Goal: Task Accomplishment & Management: Use online tool/utility

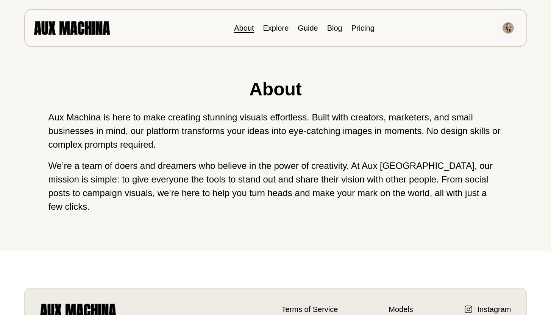
click at [270, 33] on li "Explore" at bounding box center [276, 27] width 26 height 11
click at [270, 30] on link "Explore" at bounding box center [276, 28] width 26 height 8
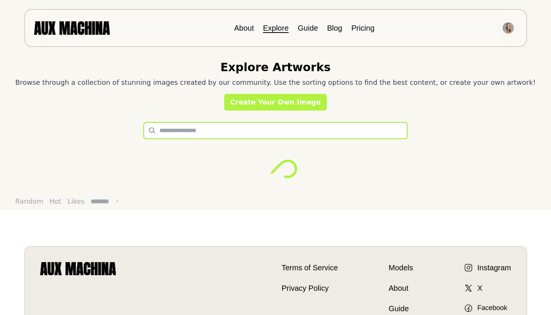
click at [229, 136] on input "text" at bounding box center [275, 131] width 263 height 16
type input "**********"
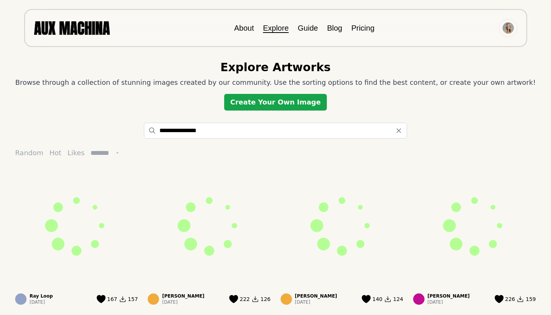
click at [285, 97] on link "Create Your Own Image" at bounding box center [275, 102] width 103 height 17
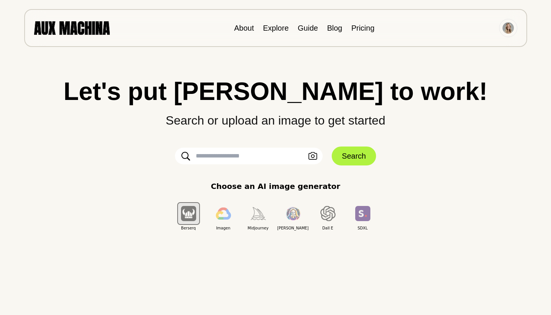
click at [240, 158] on input "text" at bounding box center [249, 156] width 148 height 17
type input "**********"
click button "Search" at bounding box center [354, 156] width 44 height 19
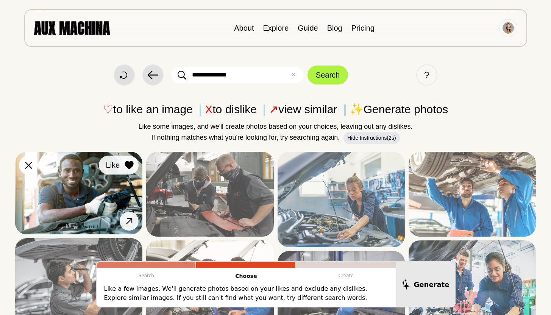
click at [131, 165] on icon at bounding box center [129, 165] width 9 height 8
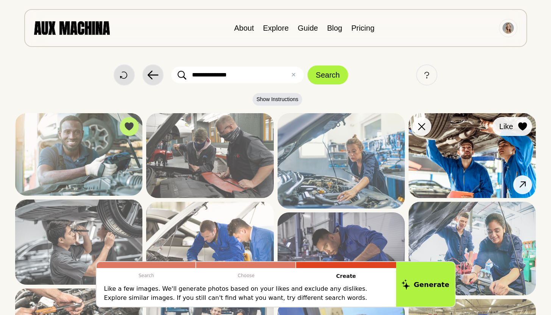
click at [524, 123] on icon at bounding box center [522, 126] width 9 height 8
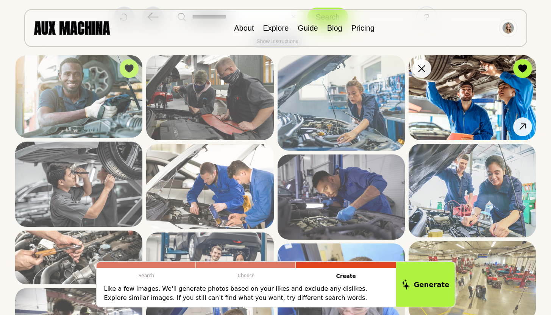
scroll to position [64, 0]
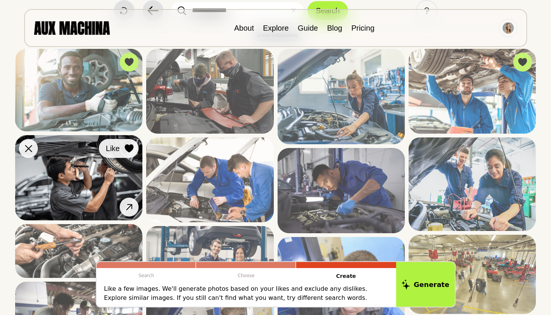
click at [129, 147] on icon at bounding box center [129, 148] width 9 height 8
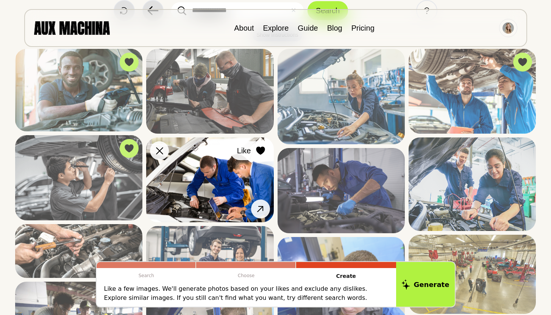
click at [260, 148] on icon at bounding box center [260, 151] width 9 height 8
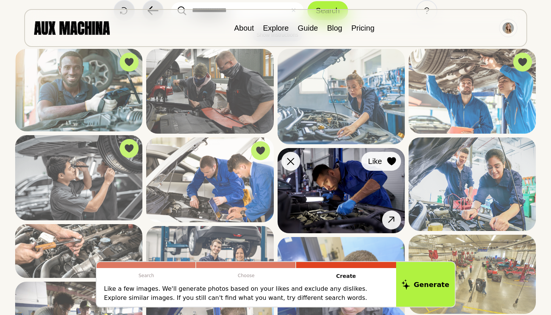
click at [396, 157] on div at bounding box center [391, 161] width 11 height 11
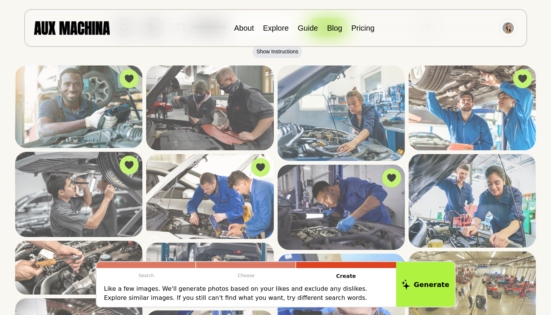
scroll to position [43, 0]
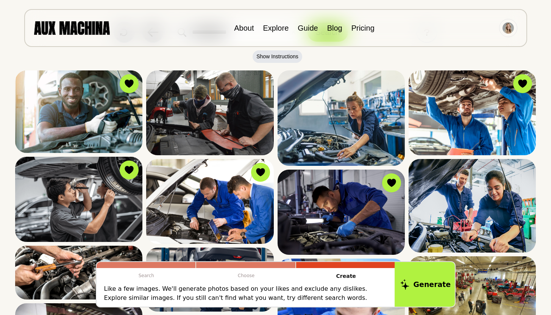
click at [408, 279] on button "Generate" at bounding box center [425, 284] width 62 height 47
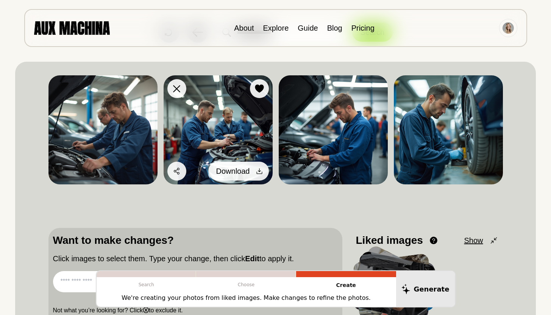
click at [260, 170] on icon at bounding box center [260, 171] width 8 height 8
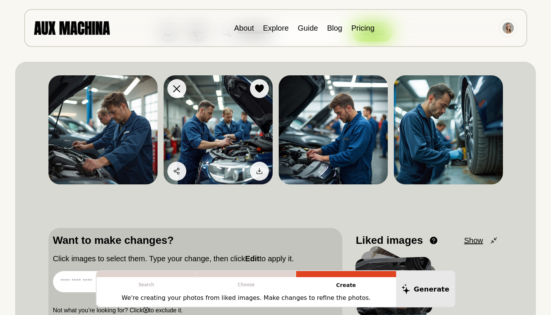
click at [219, 138] on img at bounding box center [218, 129] width 109 height 109
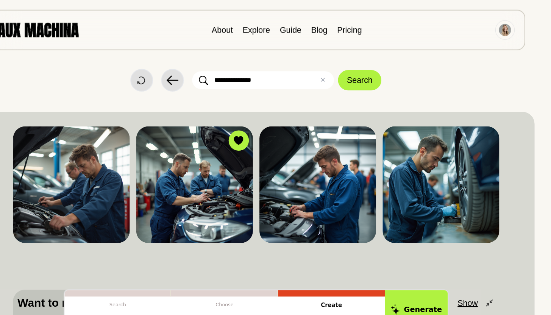
scroll to position [0, 0]
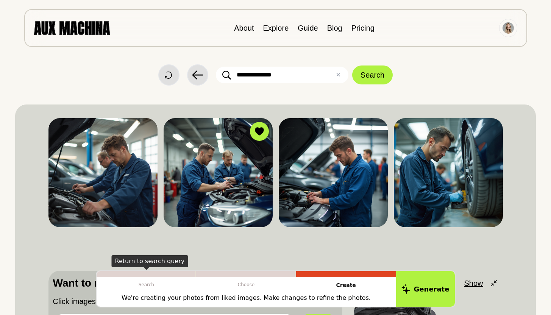
click at [154, 282] on p "Search" at bounding box center [147, 284] width 100 height 15
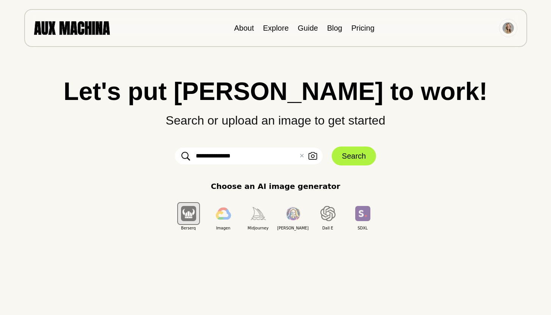
click at [248, 152] on input "**********" at bounding box center [249, 156] width 148 height 17
click at [341, 156] on button "Search" at bounding box center [354, 156] width 44 height 19
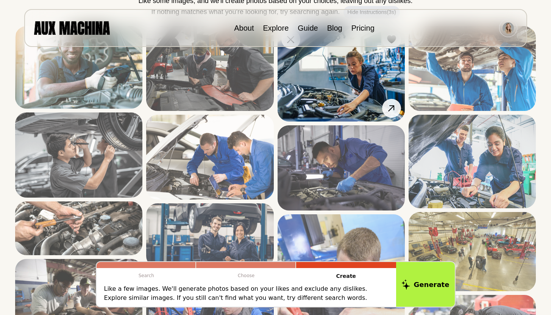
scroll to position [127, 0]
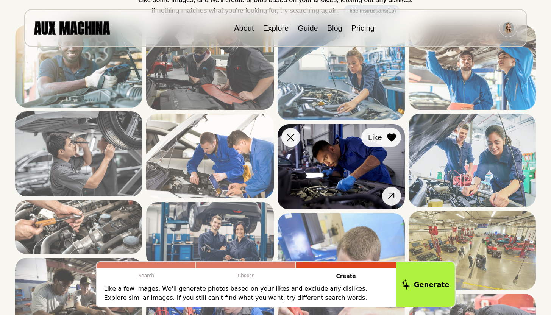
click at [390, 134] on icon at bounding box center [391, 137] width 9 height 8
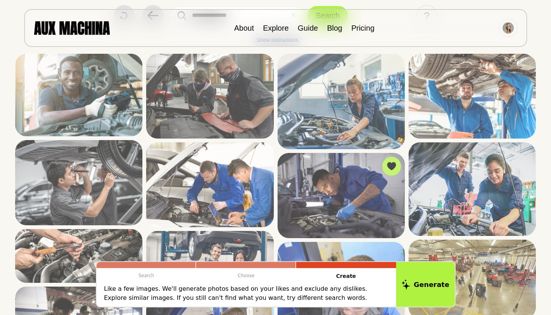
scroll to position [85, 0]
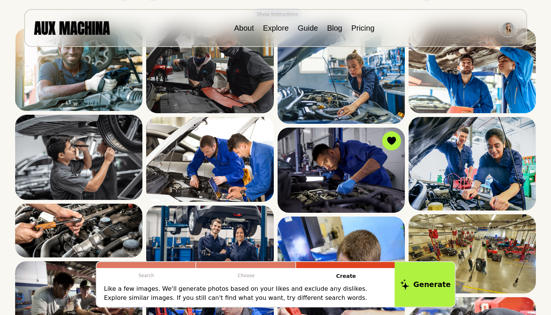
click at [415, 277] on button "Generate" at bounding box center [425, 284] width 62 height 47
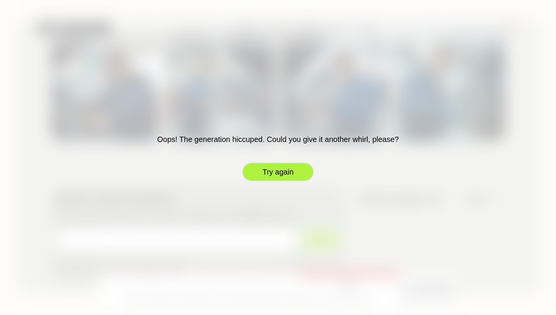
click at [293, 173] on button "Try again" at bounding box center [278, 171] width 72 height 19
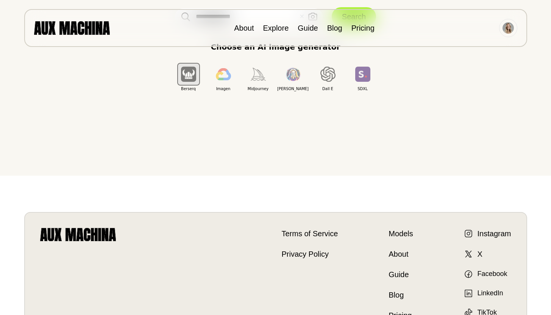
scroll to position [88, 0]
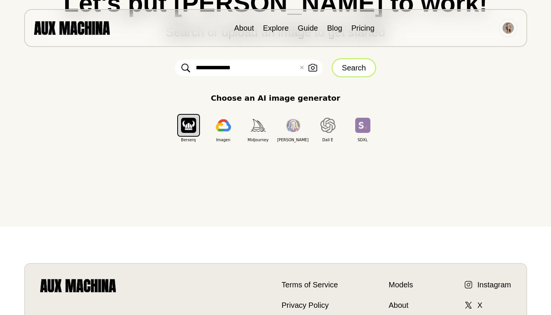
click at [360, 70] on button "Search" at bounding box center [354, 67] width 44 height 19
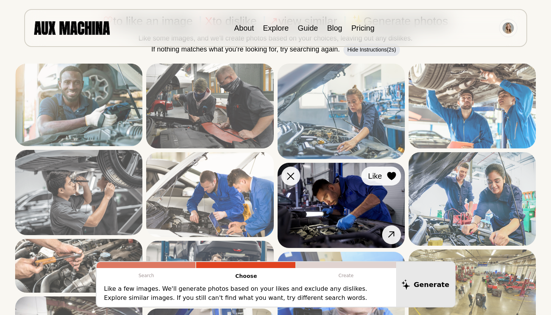
click at [394, 173] on icon at bounding box center [391, 176] width 9 height 8
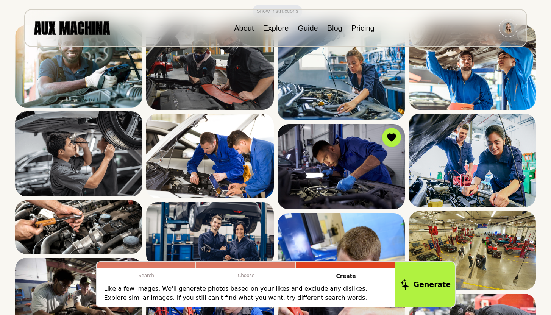
click at [443, 293] on button "Generate" at bounding box center [425, 284] width 62 height 47
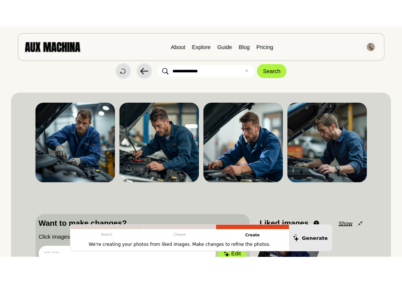
scroll to position [0, 0]
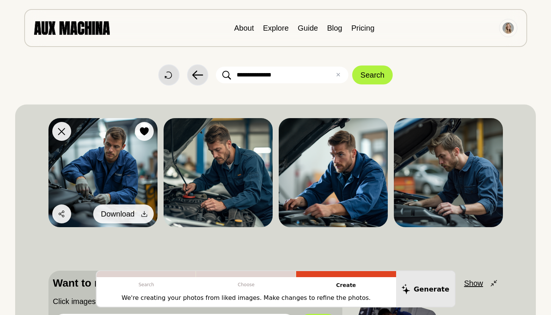
click at [139, 212] on div at bounding box center [144, 213] width 11 height 11
click at [143, 212] on icon at bounding box center [144, 214] width 8 height 8
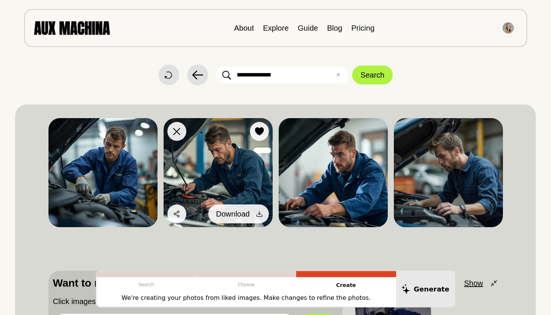
click at [257, 214] on icon at bounding box center [260, 214] width 8 height 8
click at [261, 213] on icon at bounding box center [260, 214] width 8 height 8
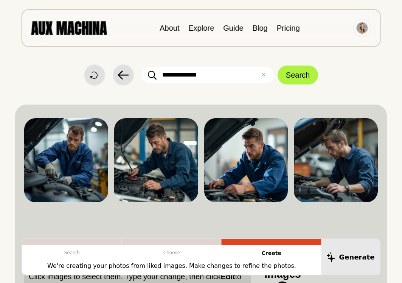
click at [169, 86] on div "**********" at bounding box center [201, 203] width 372 height 407
click at [288, 78] on button "Search" at bounding box center [298, 74] width 41 height 19
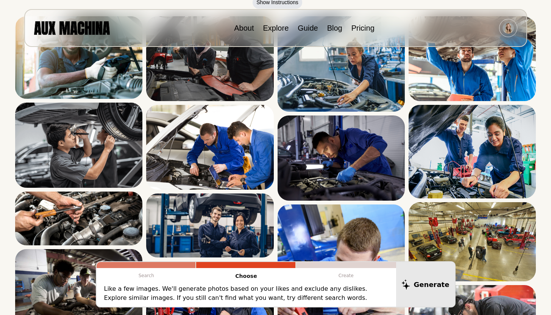
scroll to position [58, 0]
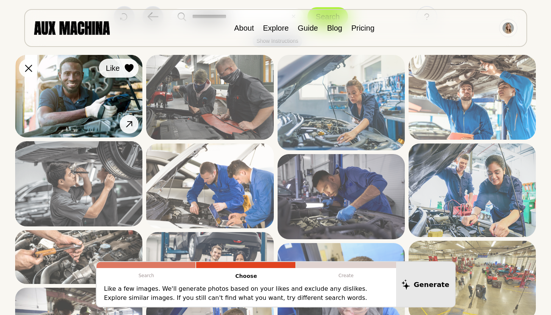
click at [129, 64] on icon at bounding box center [129, 68] width 9 height 8
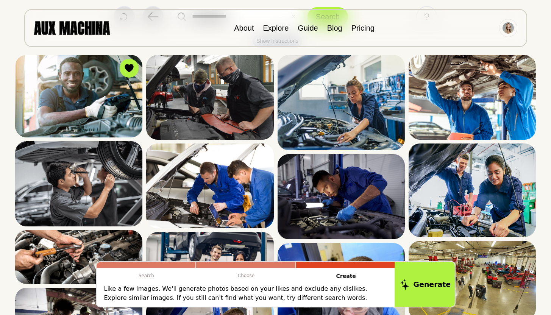
click at [415, 285] on button "Generate" at bounding box center [425, 284] width 62 height 47
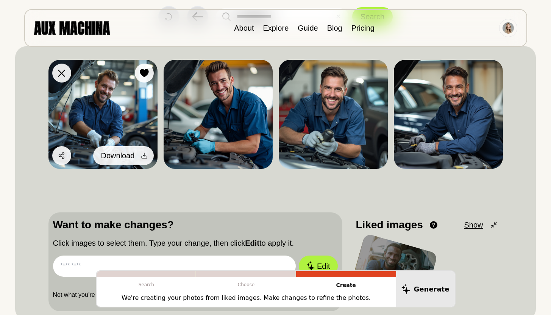
click at [141, 154] on icon at bounding box center [144, 156] width 8 height 8
click at [143, 154] on icon at bounding box center [144, 156] width 8 height 8
click at [125, 107] on img at bounding box center [102, 114] width 109 height 109
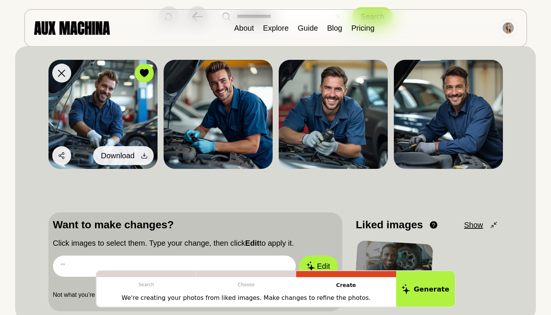
click at [142, 156] on icon at bounding box center [144, 156] width 6 height 6
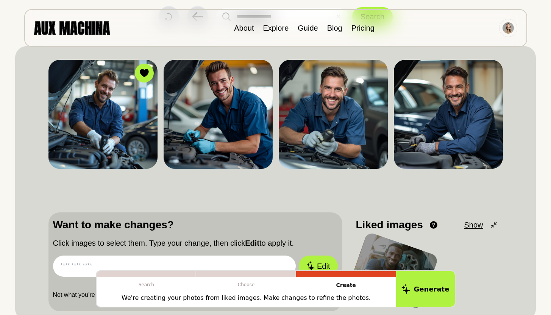
click at [156, 186] on div "Dislike Like Share Download Dislike Like Share Download Dislike Like Share Down…" at bounding box center [275, 183] width 454 height 256
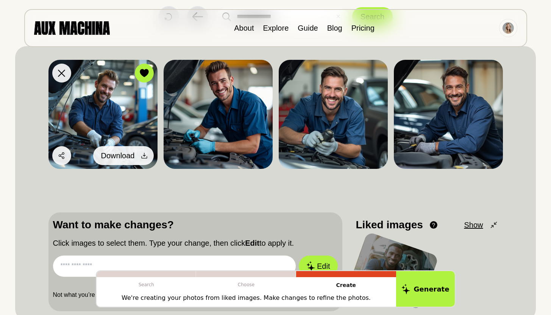
click at [143, 153] on icon at bounding box center [144, 156] width 8 height 8
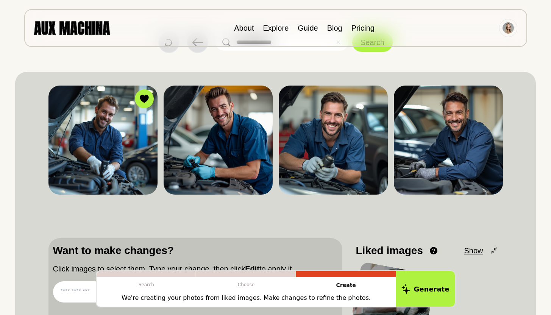
scroll to position [0, 0]
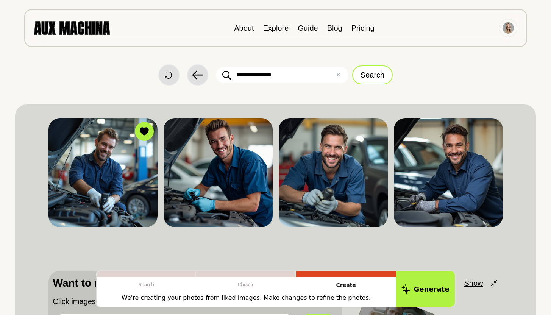
click at [374, 77] on button "Search" at bounding box center [372, 74] width 41 height 19
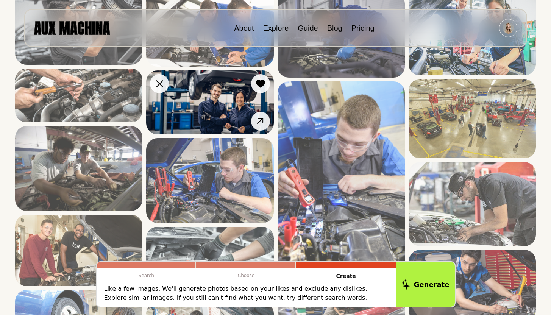
scroll to position [222, 0]
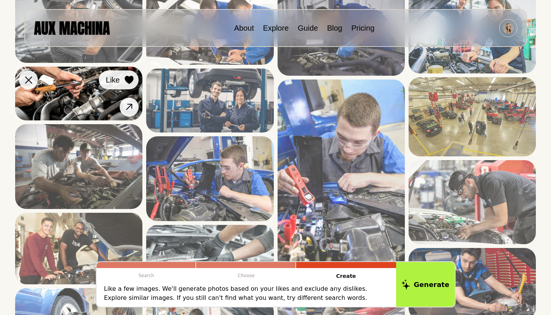
click at [128, 82] on icon at bounding box center [129, 80] width 9 height 8
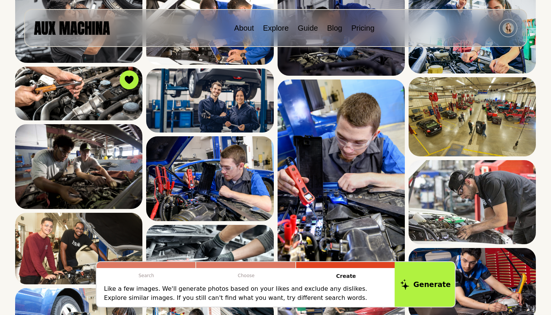
click at [409, 280] on icon at bounding box center [404, 284] width 9 height 11
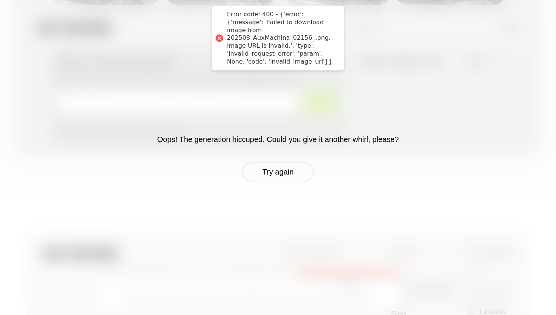
click at [296, 183] on div "Oops! The generation hiccuped. Could you give it another whirl, please? Try aga…" at bounding box center [278, 157] width 556 height 315
click at [290, 173] on button "Try again" at bounding box center [278, 171] width 72 height 19
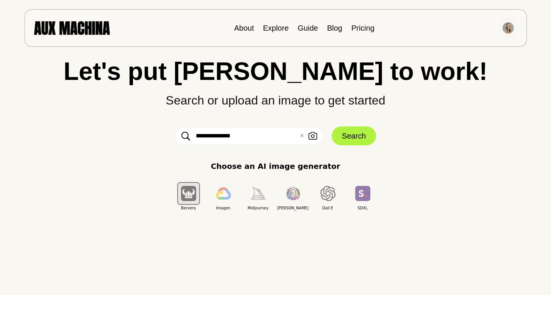
scroll to position [0, 0]
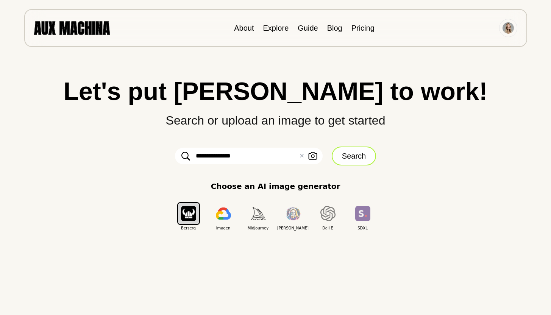
click at [365, 162] on button "Search" at bounding box center [354, 156] width 44 height 19
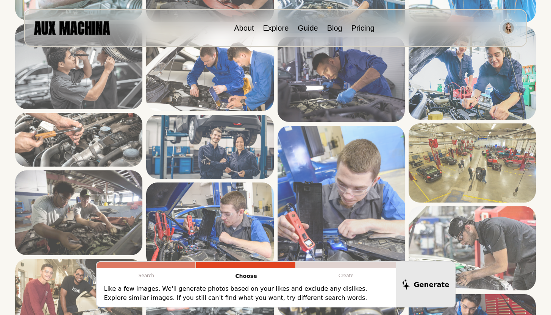
scroll to position [171, 0]
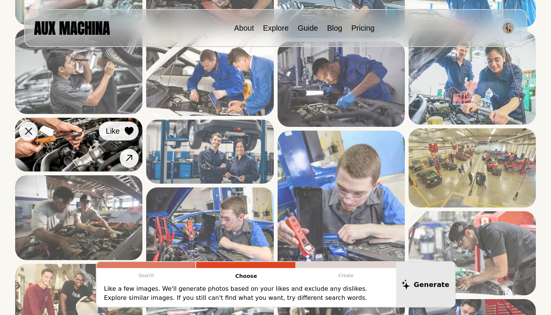
click at [129, 133] on icon at bounding box center [129, 131] width 9 height 8
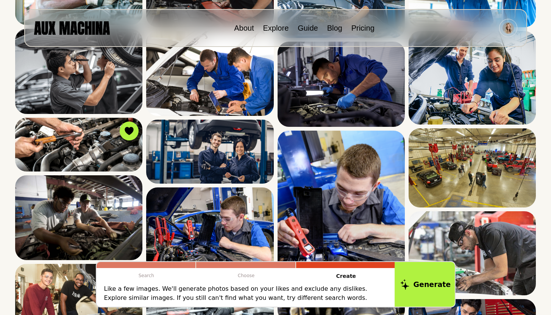
click at [415, 278] on button "Generate" at bounding box center [425, 284] width 62 height 47
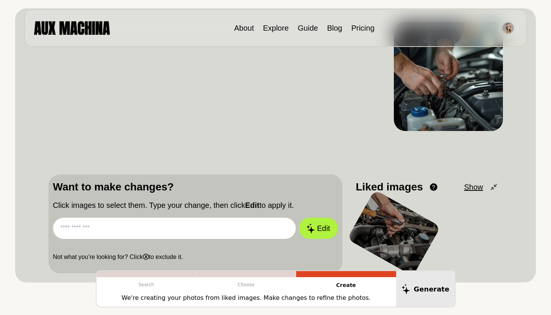
scroll to position [0, 0]
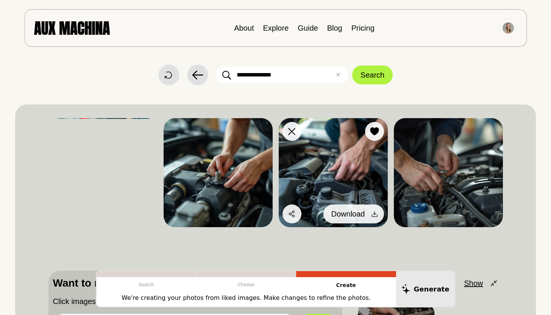
click at [372, 213] on icon at bounding box center [375, 214] width 8 height 8
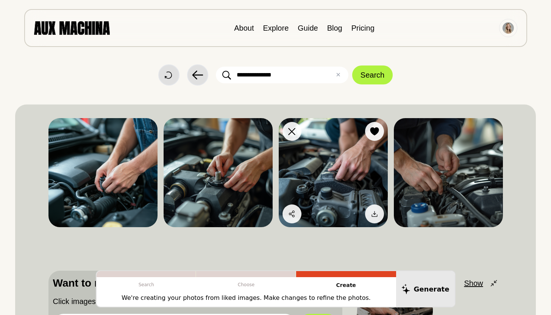
click at [316, 131] on img at bounding box center [333, 172] width 109 height 109
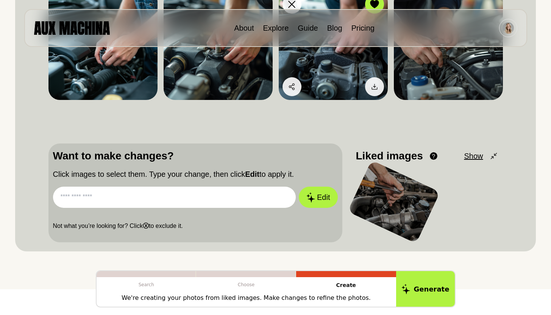
scroll to position [178, 0]
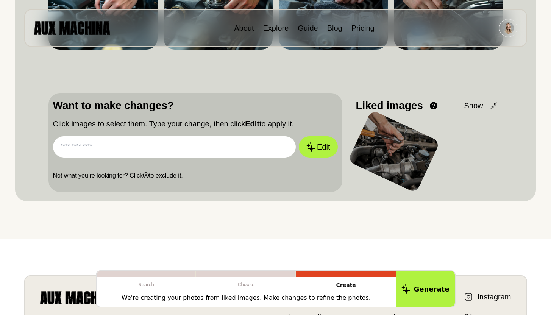
click at [237, 144] on input "text" at bounding box center [174, 146] width 243 height 21
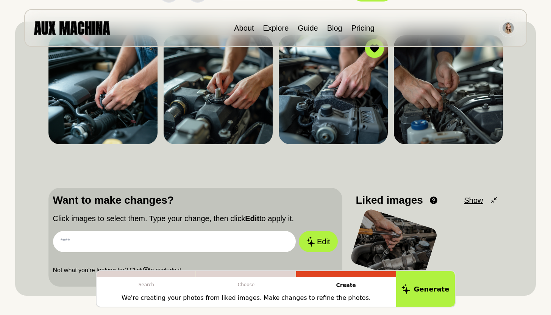
scroll to position [0, 0]
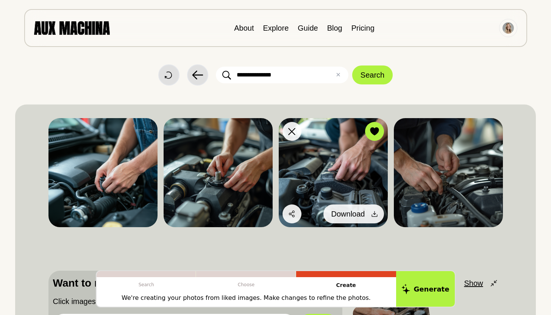
click at [373, 217] on icon at bounding box center [375, 214] width 8 height 8
click at [348, 210] on span "Download" at bounding box center [348, 213] width 34 height 11
click at [371, 211] on icon at bounding box center [375, 214] width 8 height 8
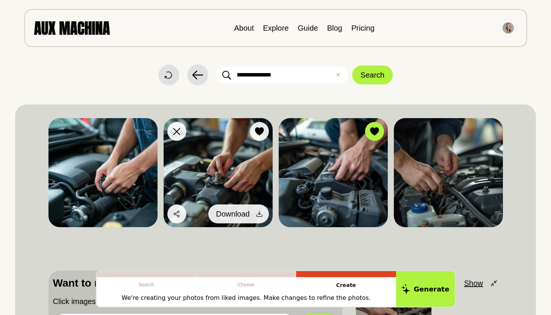
click at [257, 215] on icon at bounding box center [260, 214] width 8 height 8
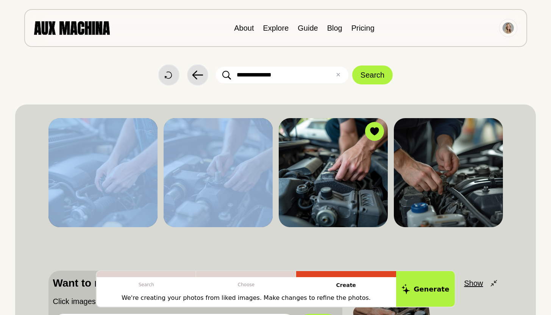
drag, startPoint x: 224, startPoint y: 167, endPoint x: 189, endPoint y: 252, distance: 92.5
click at [189, 252] on div "Dislike Like Share Download Dislike Like Share Download Dislike Like Share Down…" at bounding box center [275, 242] width 454 height 256
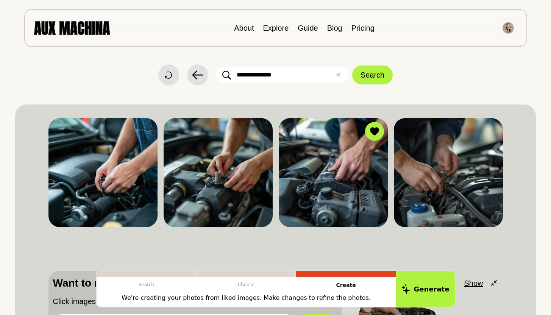
click at [228, 257] on div "Dislike Like Share Download Dislike Like Share Download Dislike Like Share Down…" at bounding box center [275, 242] width 454 height 256
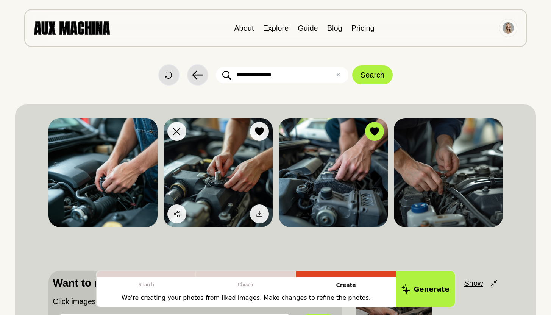
click at [226, 178] on img at bounding box center [218, 172] width 109 height 109
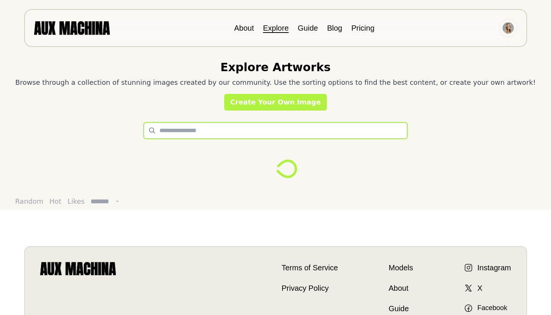
click at [237, 132] on input "text" at bounding box center [275, 131] width 263 height 16
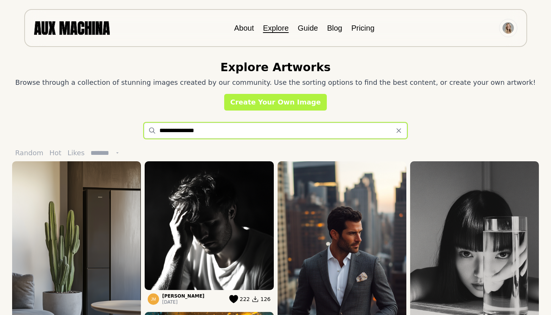
type input "**********"
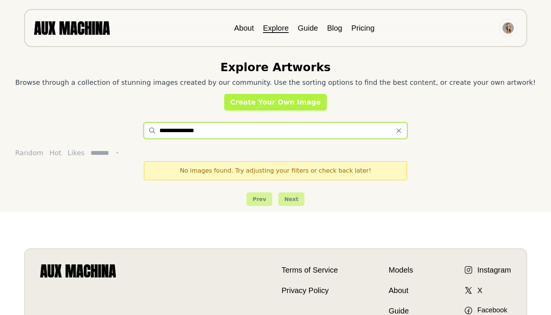
click at [227, 126] on input "**********" at bounding box center [275, 131] width 263 height 16
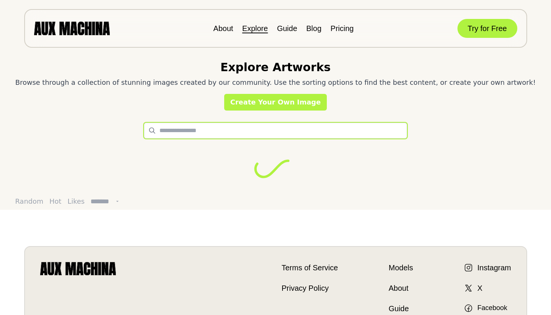
click at [200, 128] on input "text" at bounding box center [275, 131] width 263 height 16
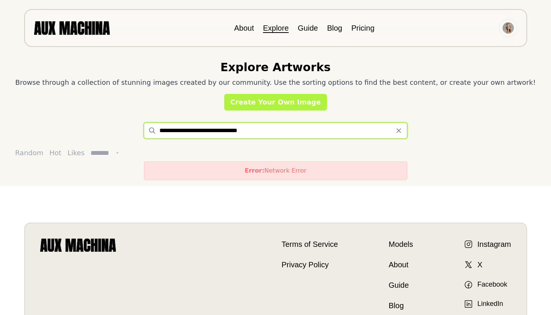
type input "**********"
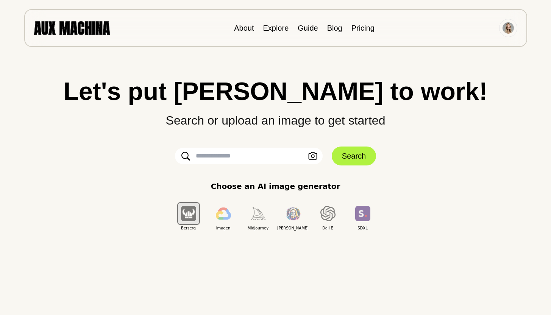
click at [241, 159] on input "text" at bounding box center [249, 156] width 148 height 17
type input "**********"
click button "Search" at bounding box center [354, 156] width 44 height 19
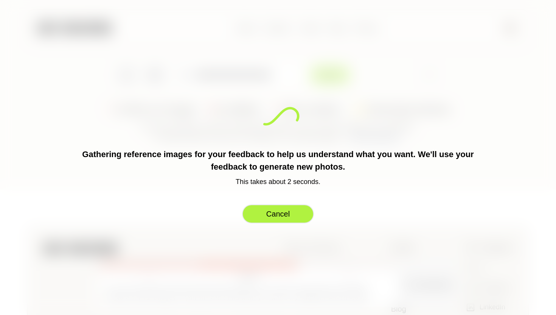
click at [288, 215] on button "Cancel" at bounding box center [278, 213] width 72 height 19
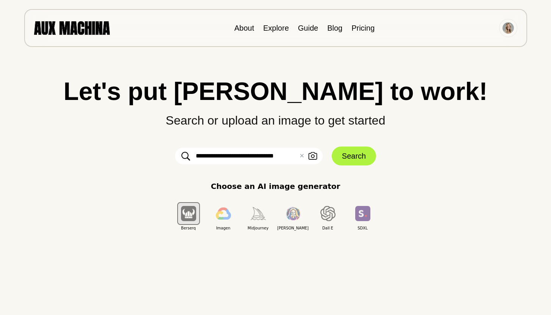
click at [282, 156] on input "**********" at bounding box center [249, 156] width 148 height 17
type input "**********"
click at [352, 148] on button "Search" at bounding box center [354, 156] width 44 height 19
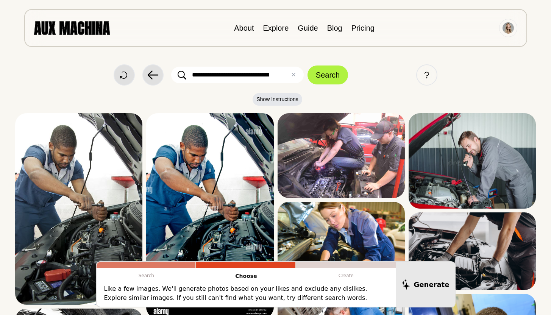
click at [272, 76] on input "**********" at bounding box center [237, 75] width 132 height 17
drag, startPoint x: 258, startPoint y: 75, endPoint x: 296, endPoint y: 75, distance: 38.2
click at [296, 75] on input "**********" at bounding box center [237, 75] width 132 height 17
type input "**********"
click at [307, 65] on button "Search" at bounding box center [327, 74] width 41 height 19
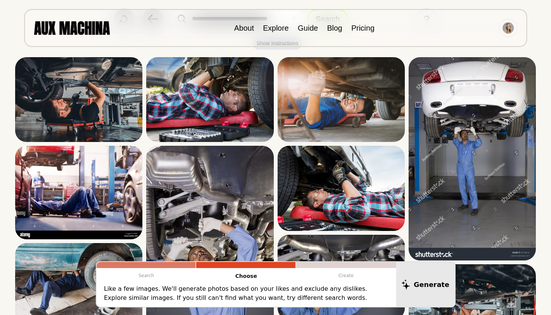
scroll to position [56, 0]
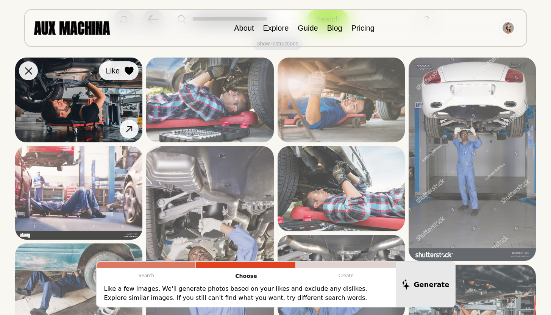
click at [129, 70] on icon at bounding box center [129, 71] width 9 height 8
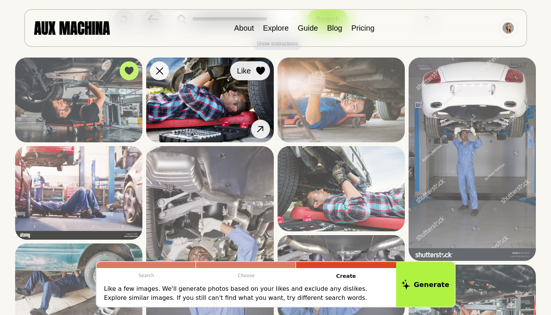
click at [262, 71] on icon at bounding box center [260, 71] width 9 height 8
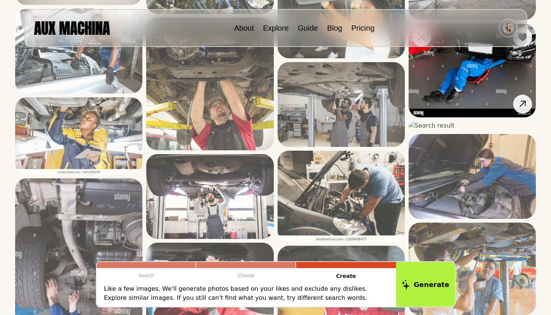
scroll to position [570, 0]
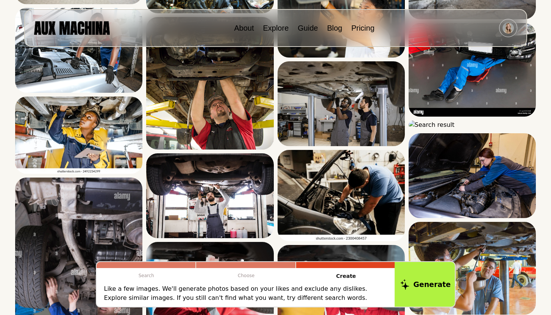
click at [421, 285] on button "Generate" at bounding box center [425, 284] width 62 height 47
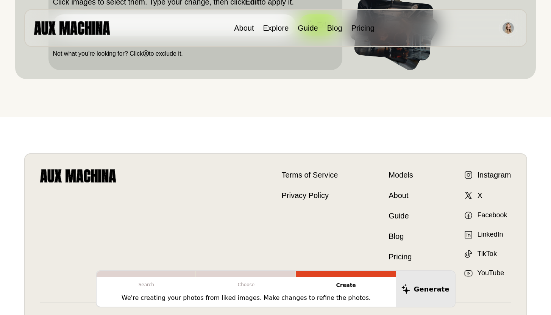
scroll to position [0, 0]
